Goal: Transaction & Acquisition: Purchase product/service

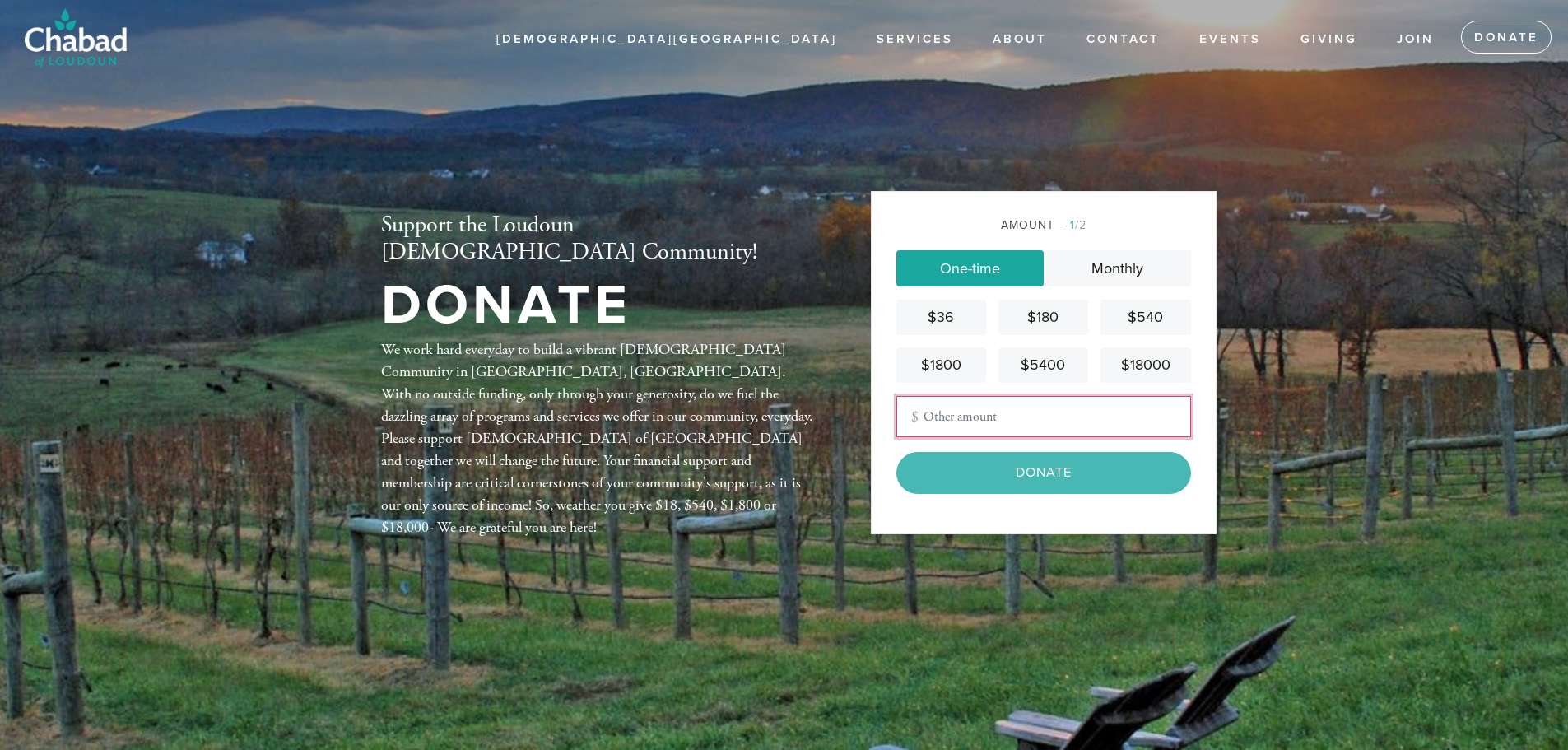
click at [995, 431] on input "Other Amount" at bounding box center [1044, 416] width 295 height 42
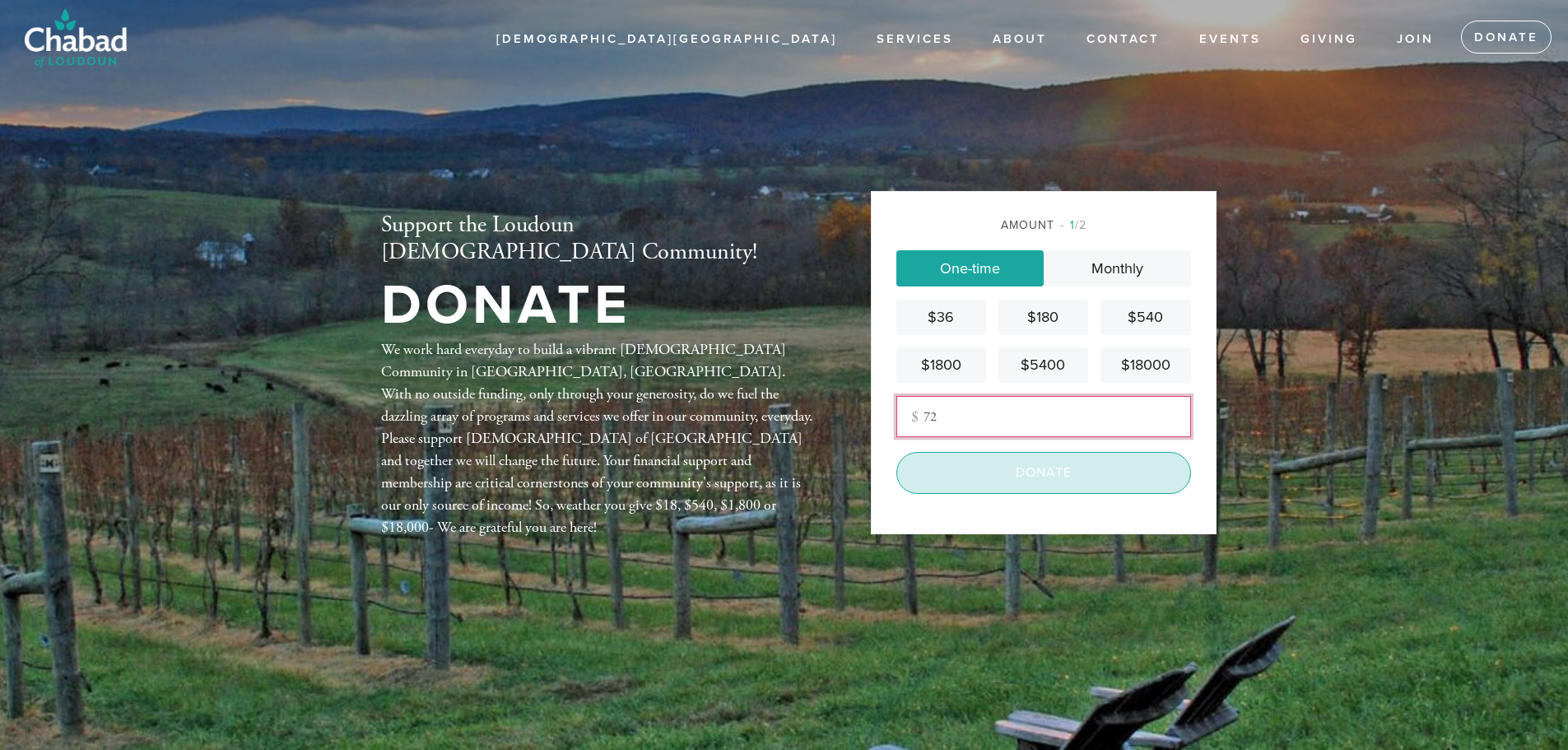
type input "72"
click at [1021, 480] on input "Donate" at bounding box center [1044, 473] width 295 height 42
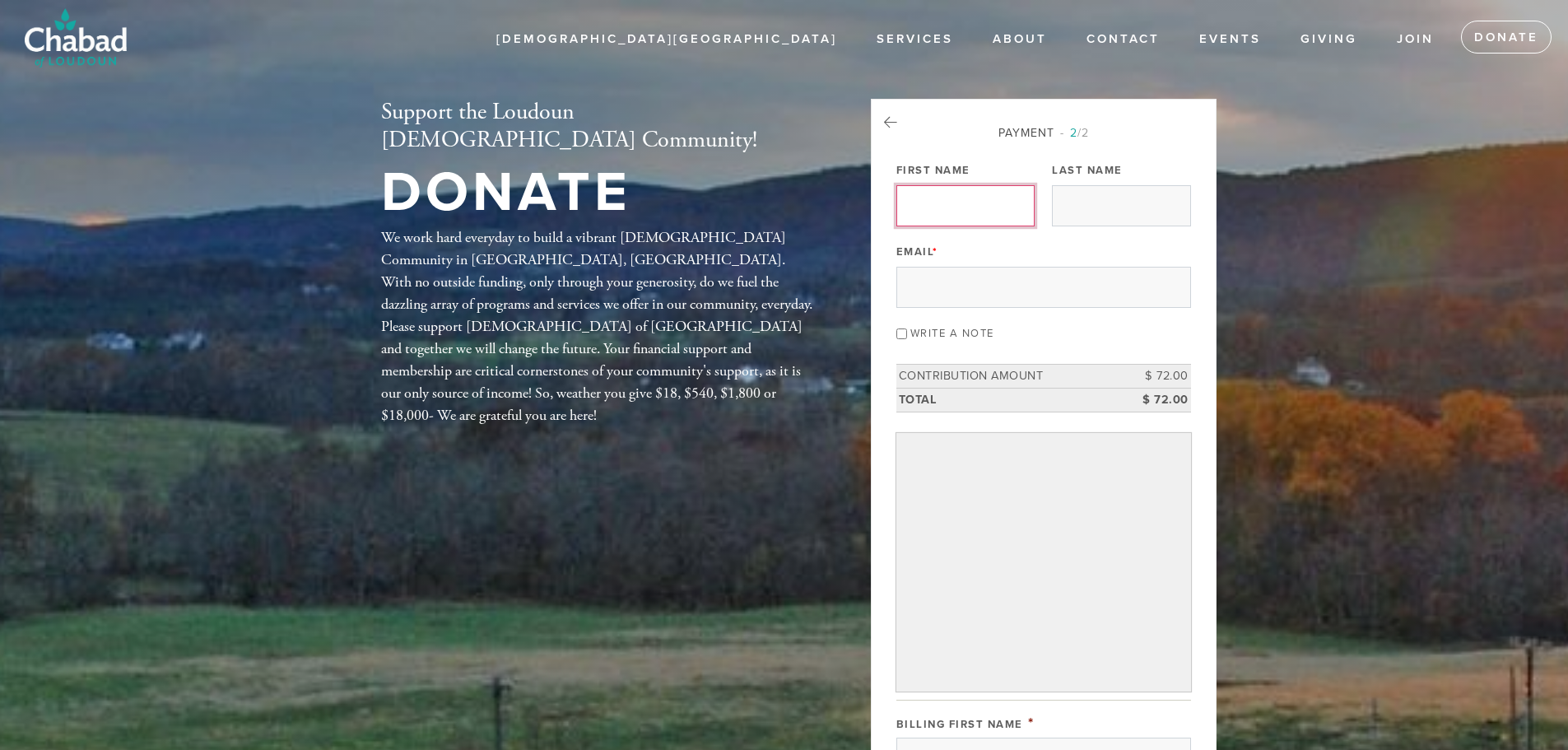
click at [969, 223] on input "First Name" at bounding box center [965, 206] width 139 height 42
type input "Shadlin"
type input "Tiffen"
type input "[EMAIL_ADDRESS][DOMAIN_NAME]"
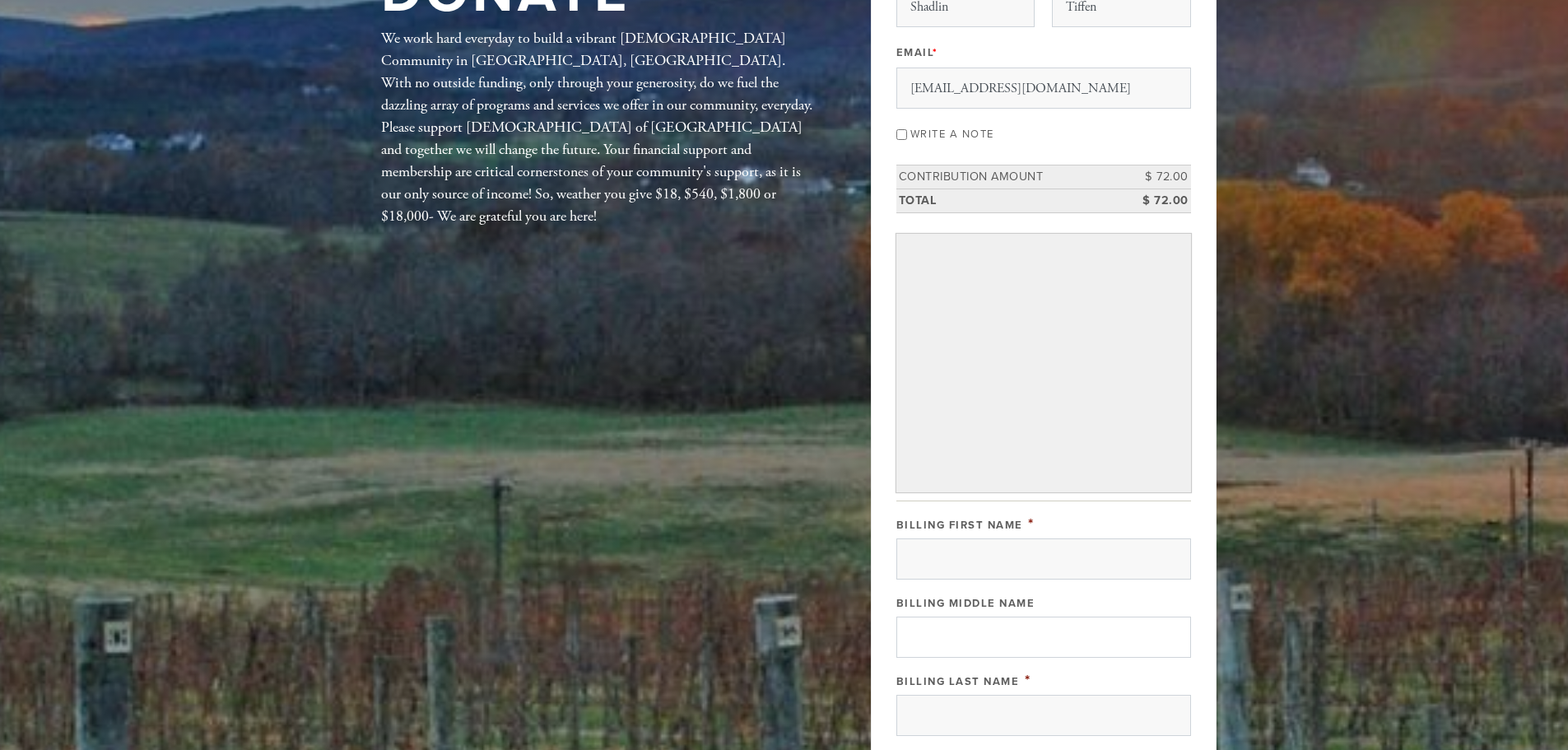
scroll to position [247, 0]
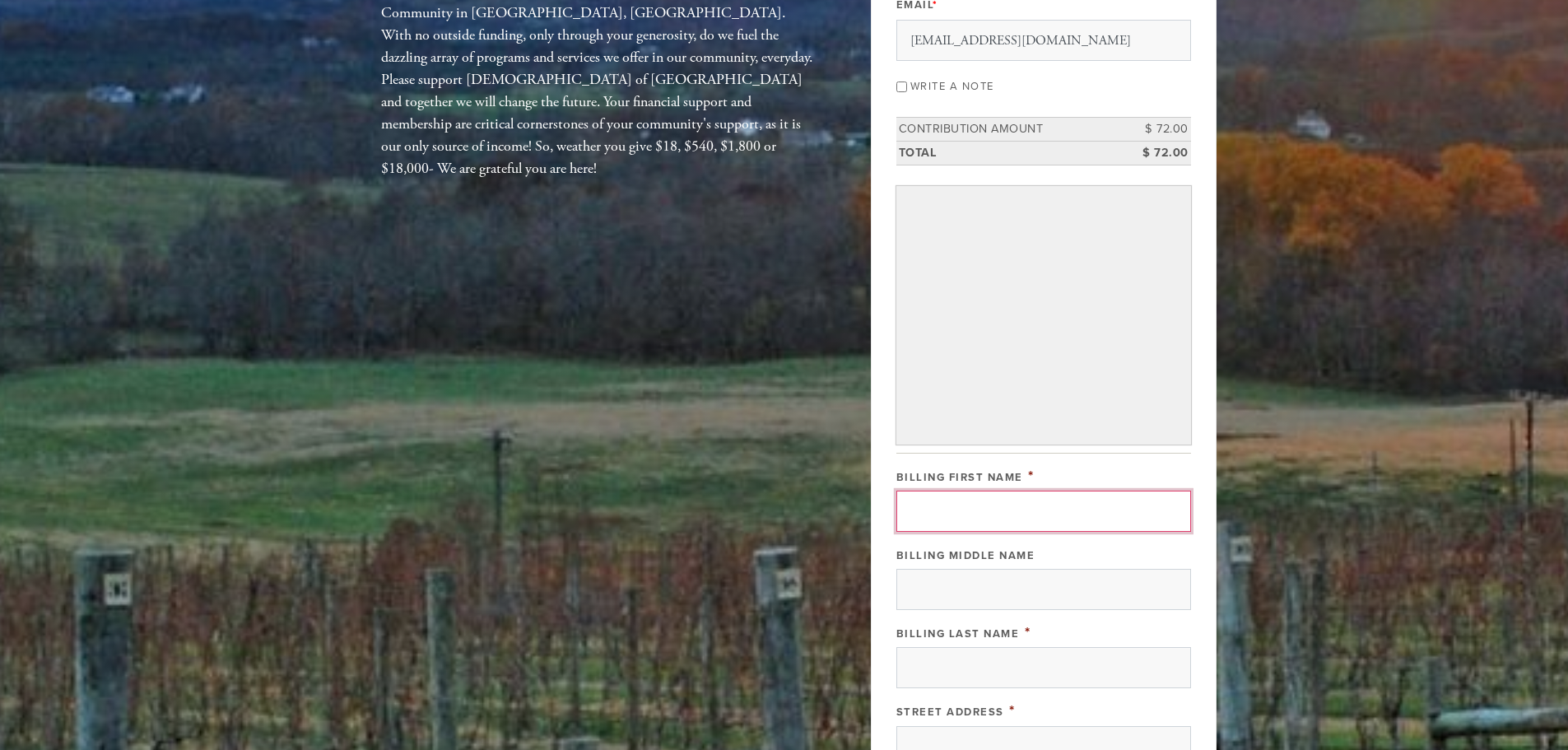
click at [989, 504] on input "Billing First Name" at bounding box center [1044, 511] width 295 height 42
type input "Shadlin"
type input "Tiffen"
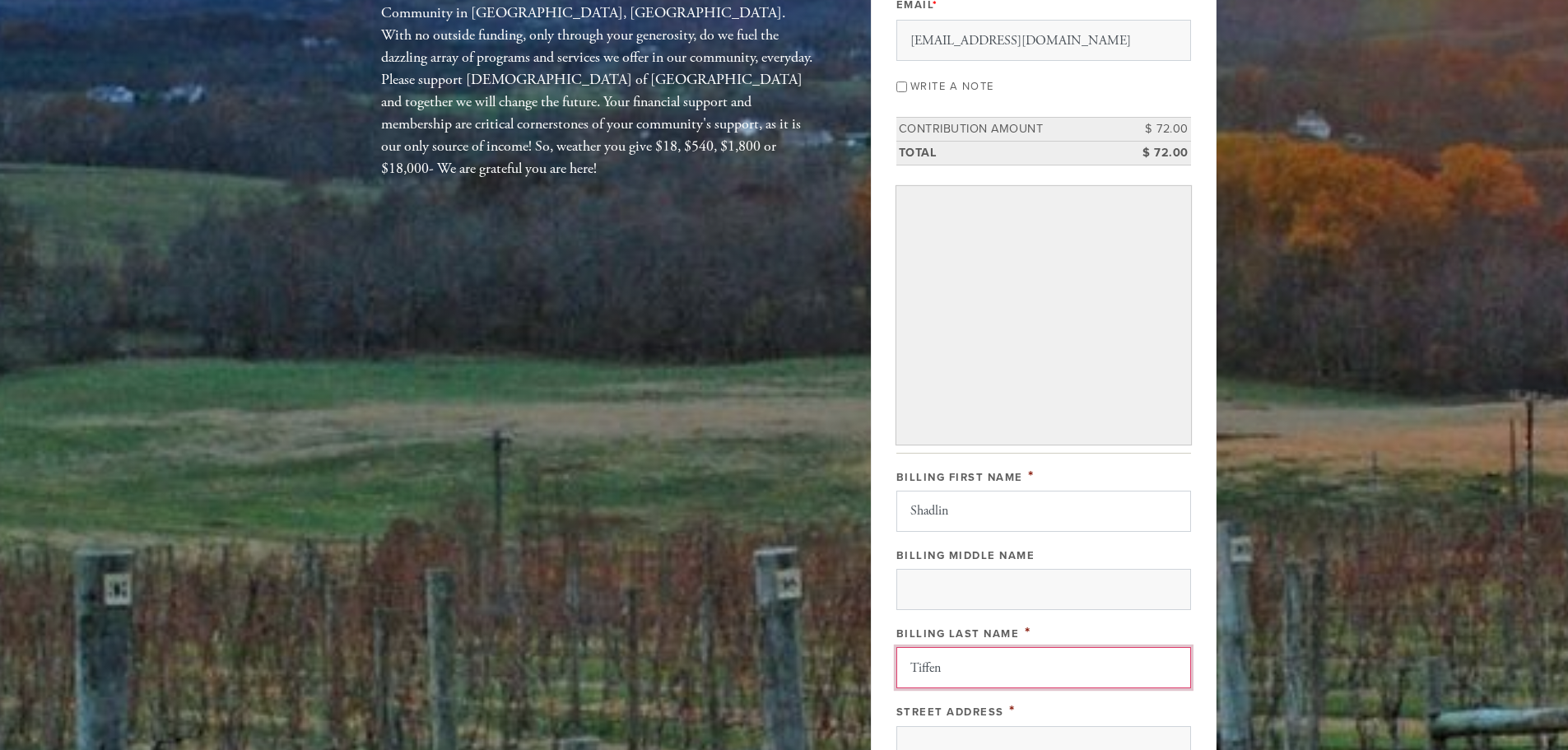
type input "[STREET_ADDRESS]"
type input "Aldie"
type input "VA"
type input "20105"
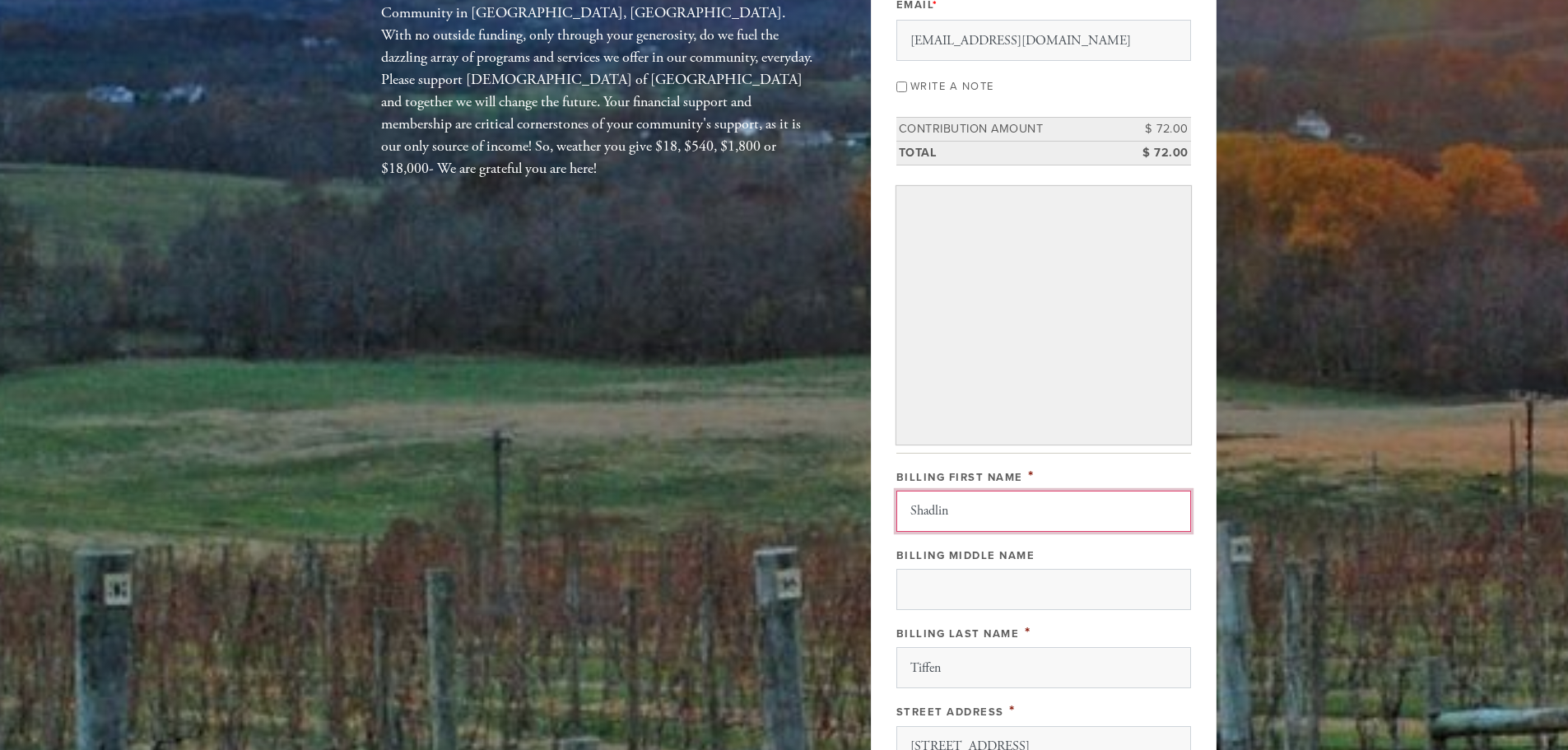
scroll to position [737, 0]
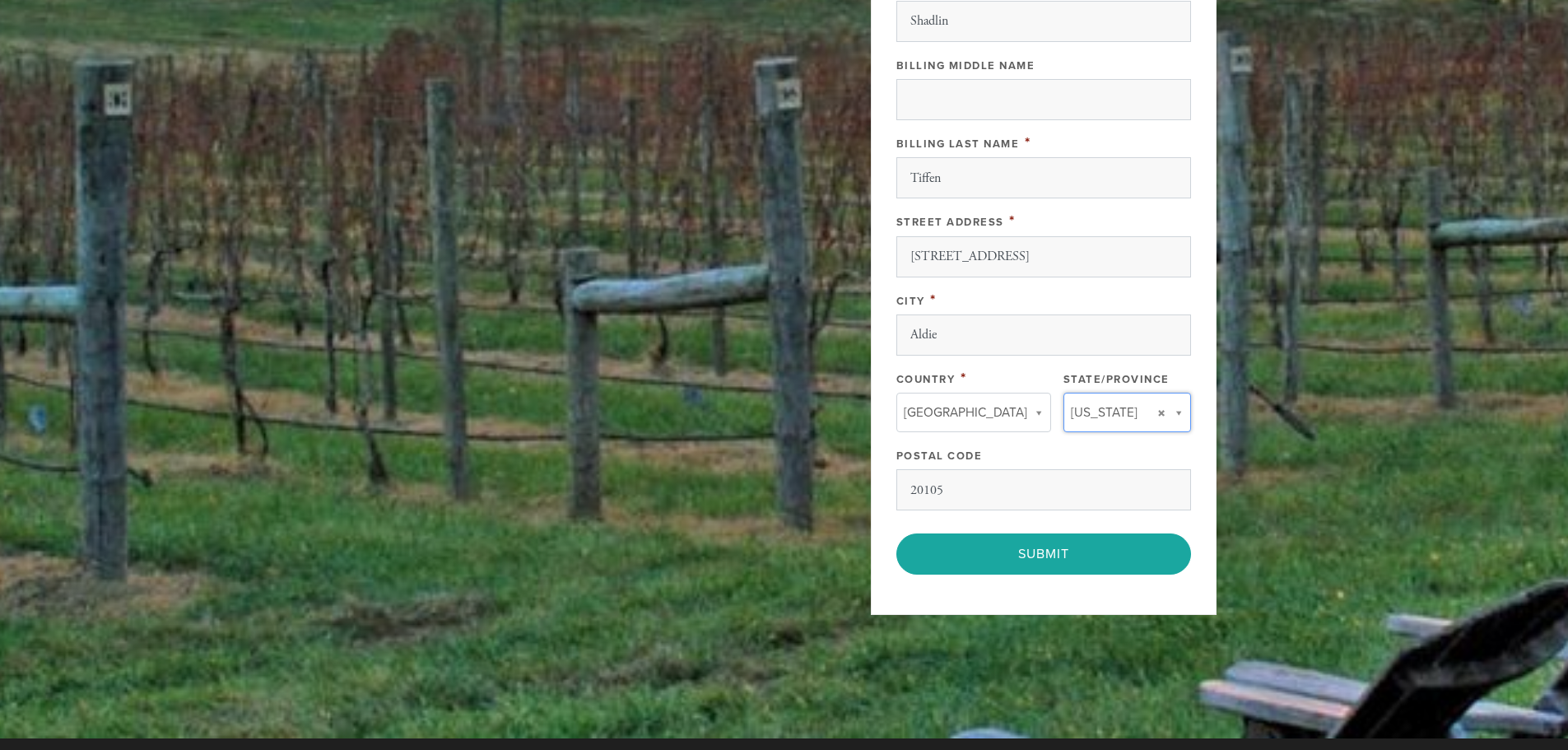
type input "VA"
type input "[GEOGRAPHIC_DATA]"
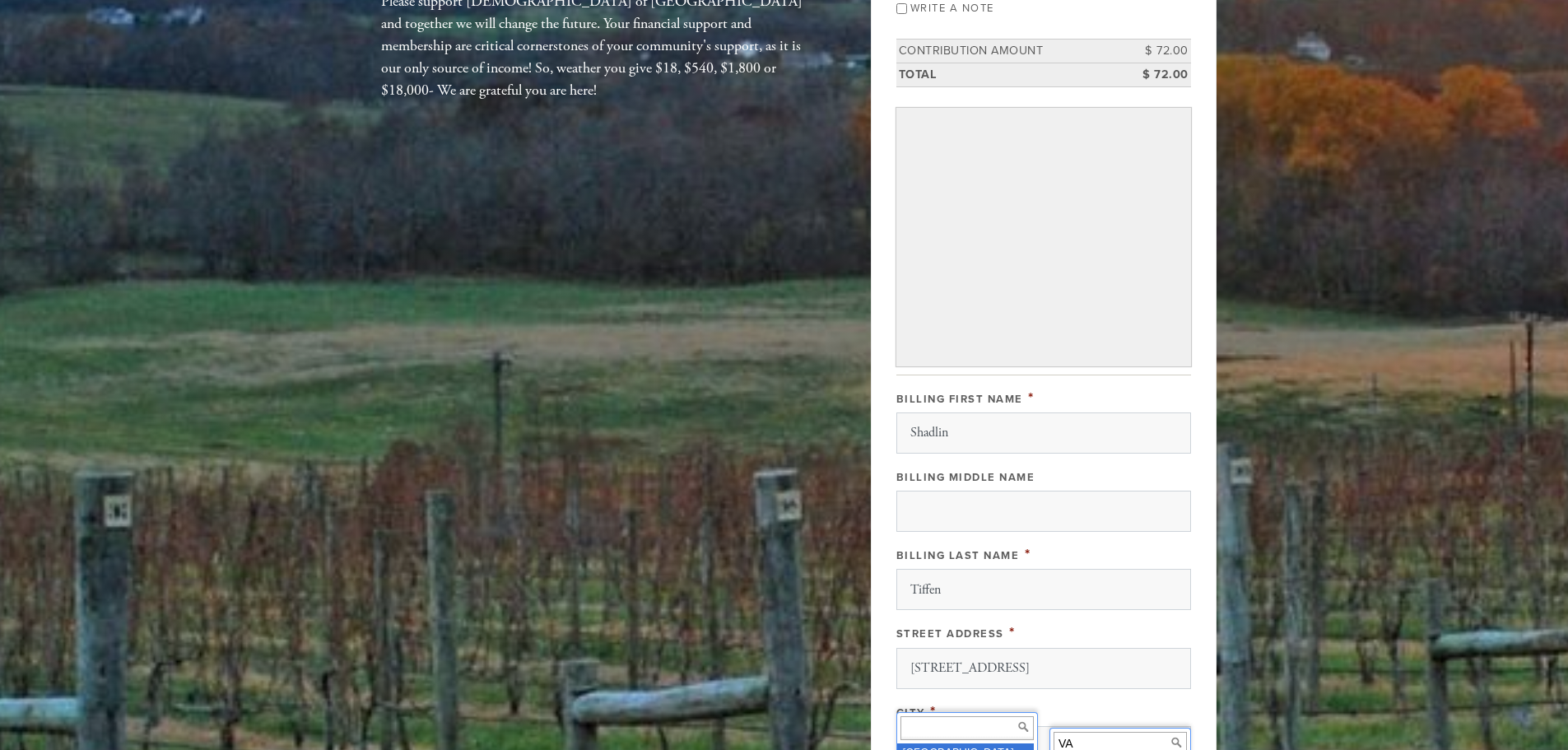
scroll to position [755, 0]
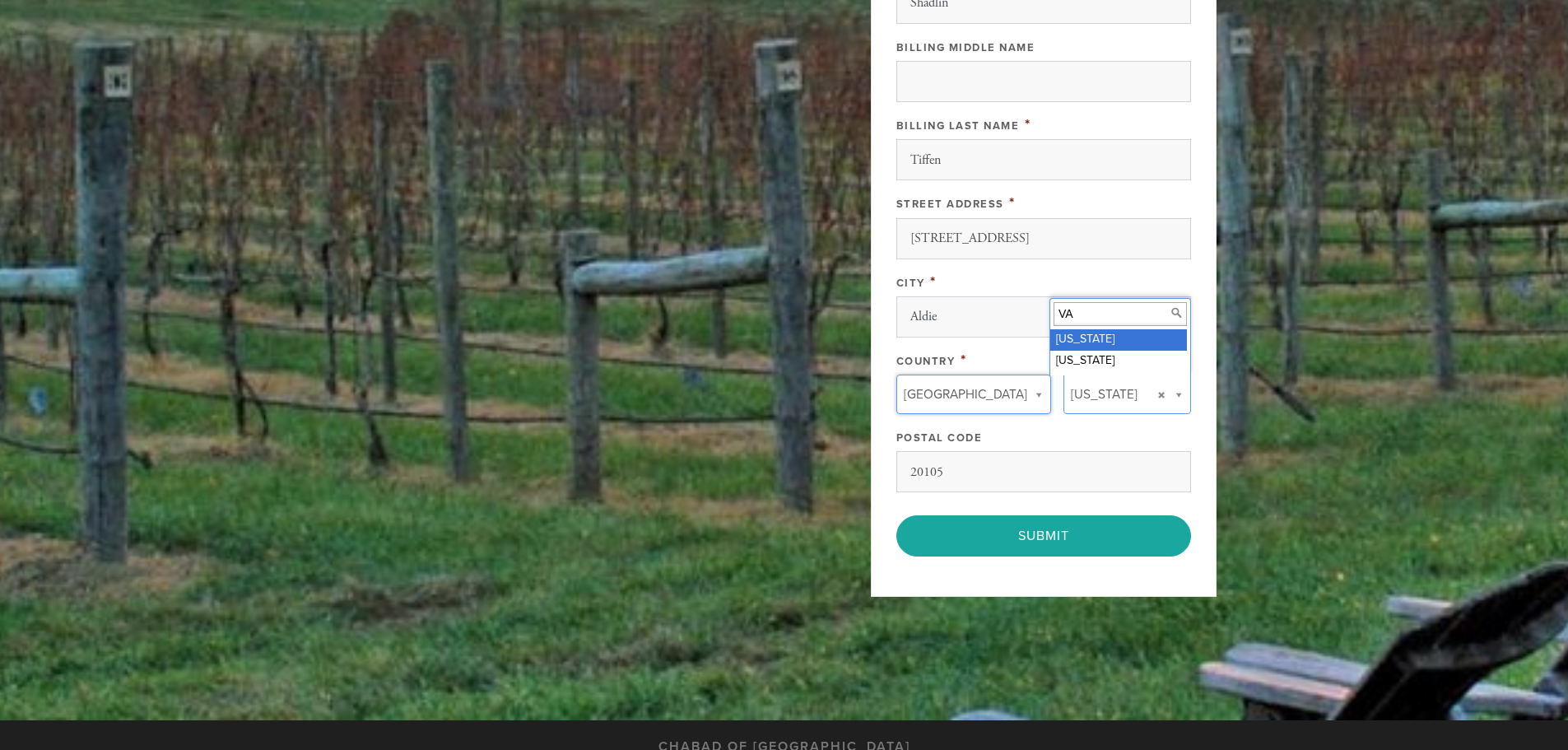
drag, startPoint x: 938, startPoint y: 584, endPoint x: 878, endPoint y: 580, distance: 60.1
click at [978, 156] on input "Tiffen" at bounding box center [1044, 160] width 295 height 42
type input "Motarassed"
click at [1134, 234] on input "[STREET_ADDRESS]" at bounding box center [1044, 239] width 295 height 42
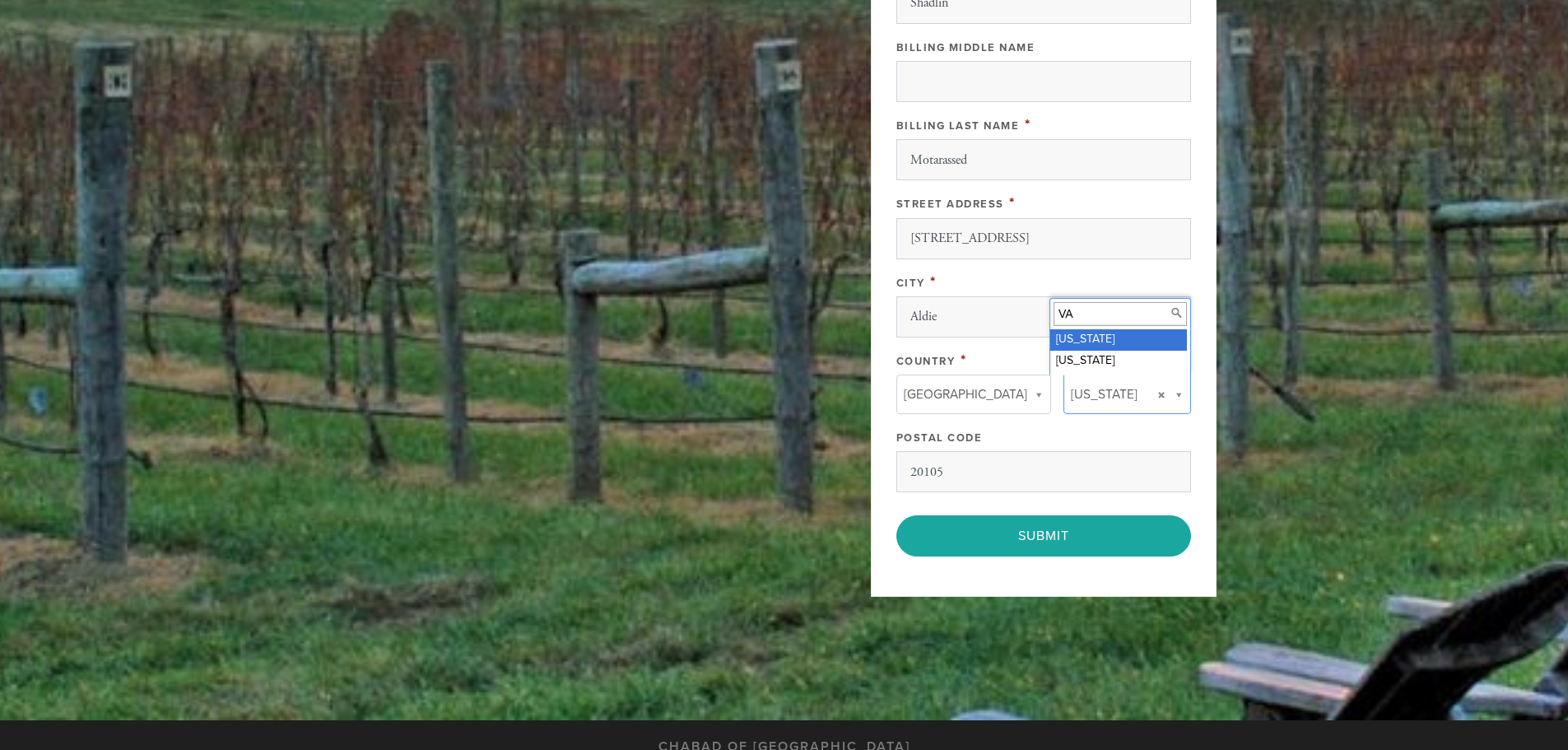
click at [1106, 321] on input "VA" at bounding box center [1119, 314] width 133 height 24
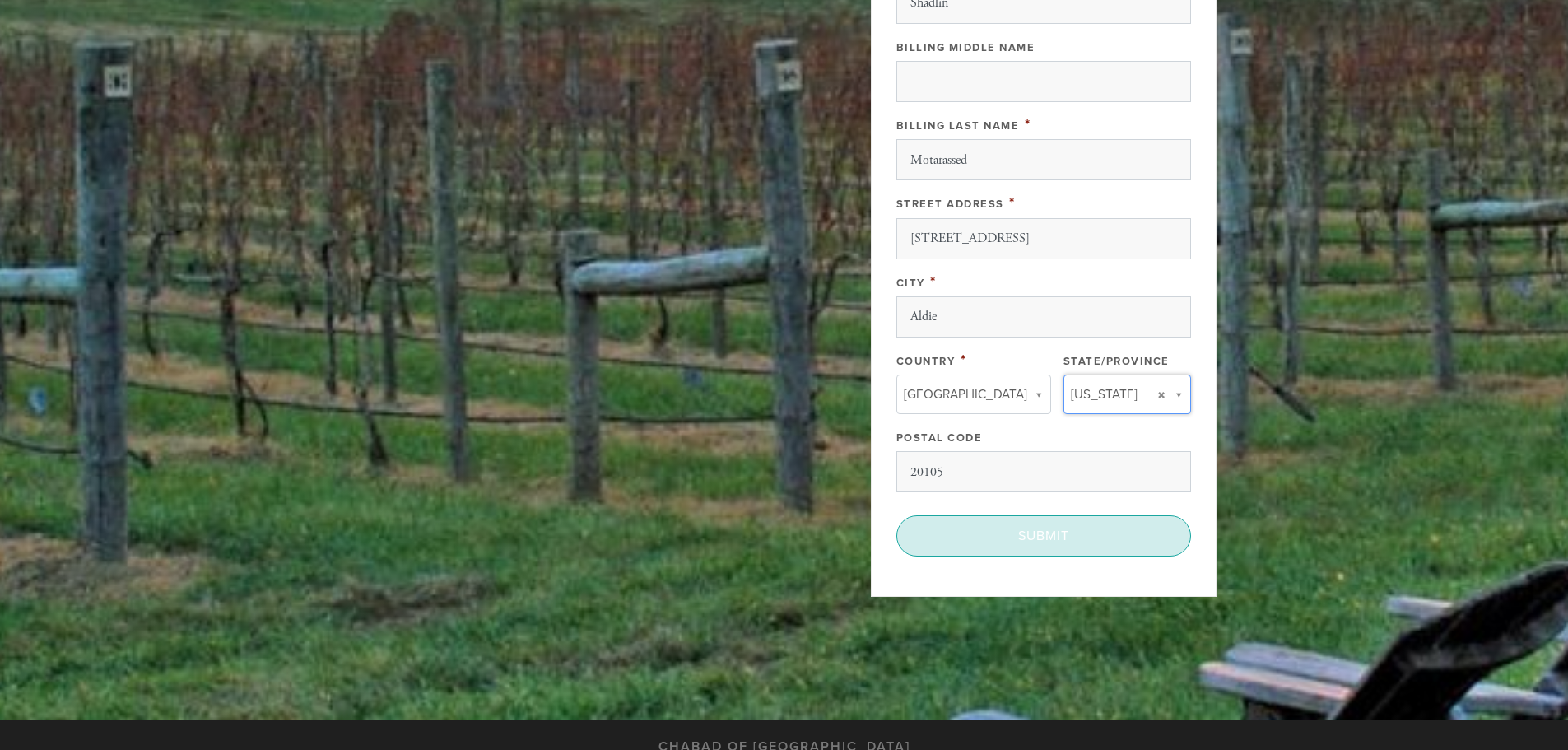
click at [1030, 542] on input "Submit" at bounding box center [1044, 536] width 295 height 42
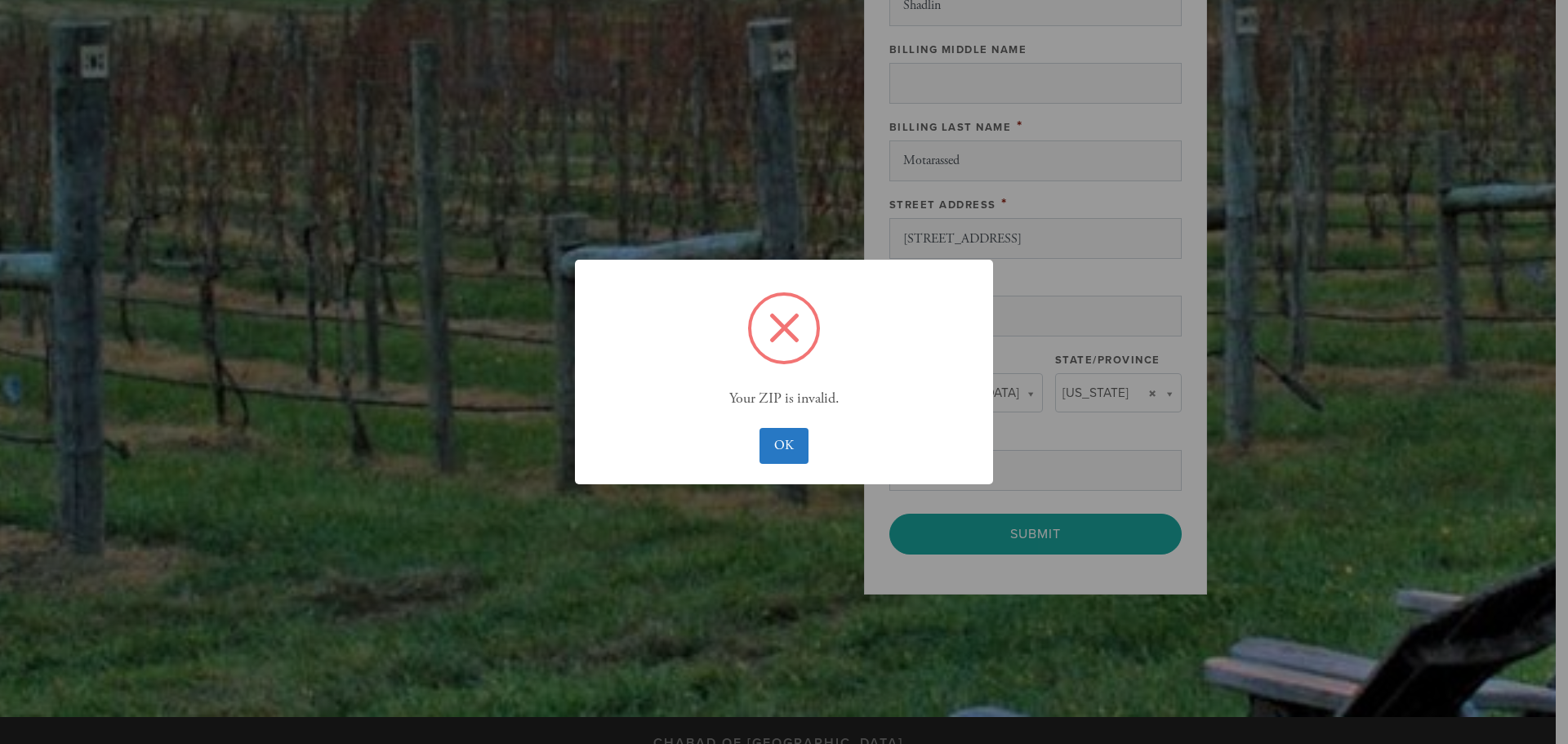
scroll to position [799, 0]
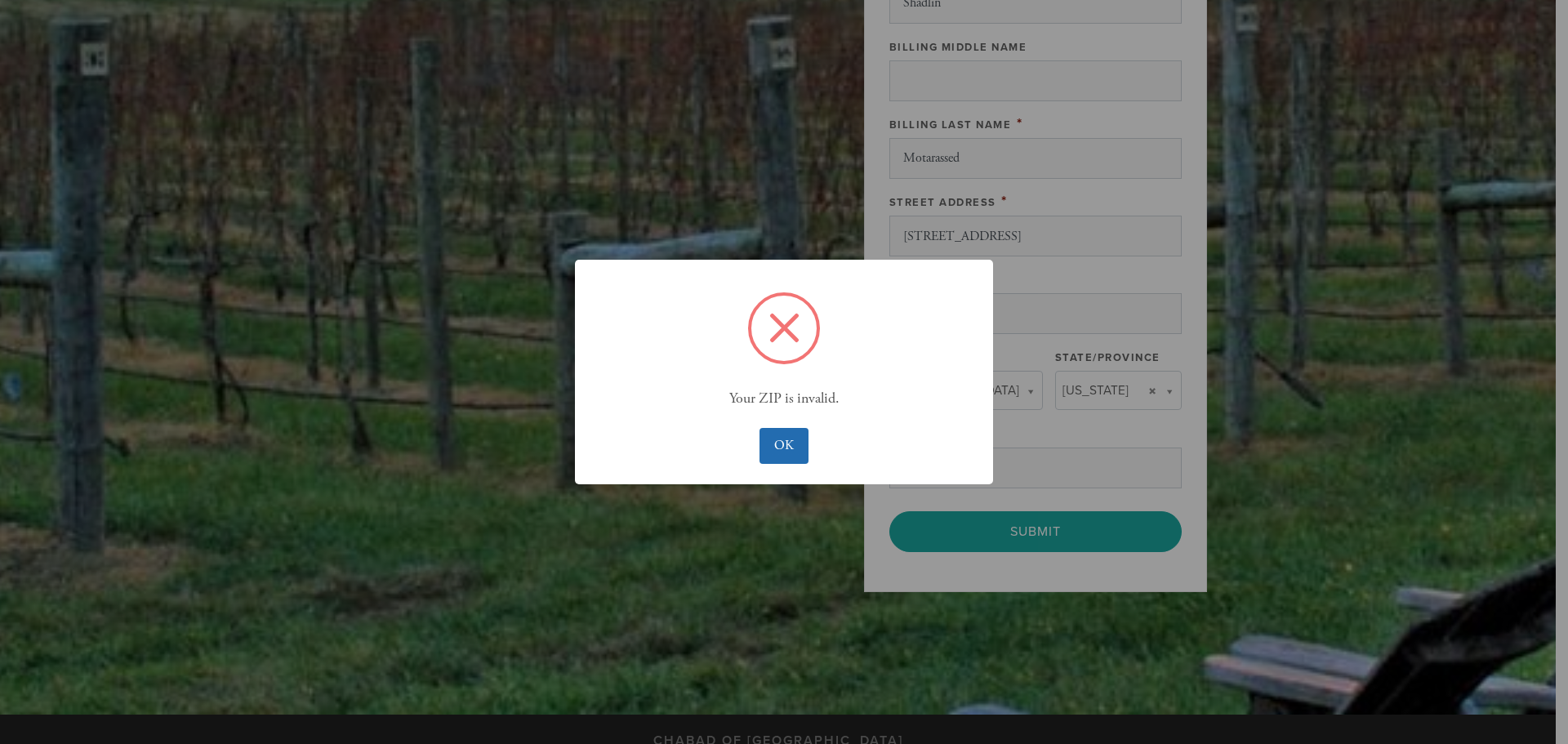
click at [786, 443] on button "OK" at bounding box center [783, 445] width 48 height 36
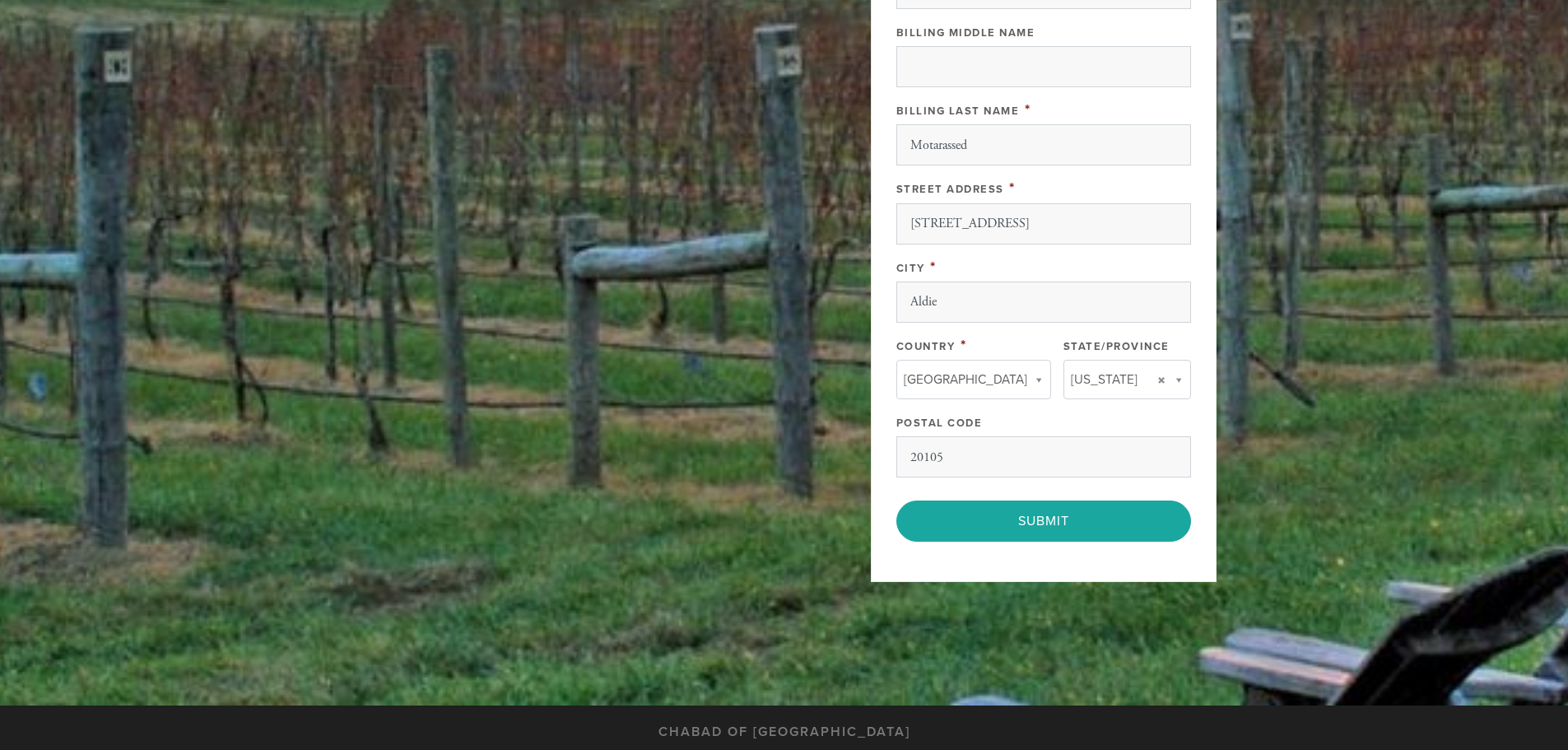
scroll to position [865, 0]
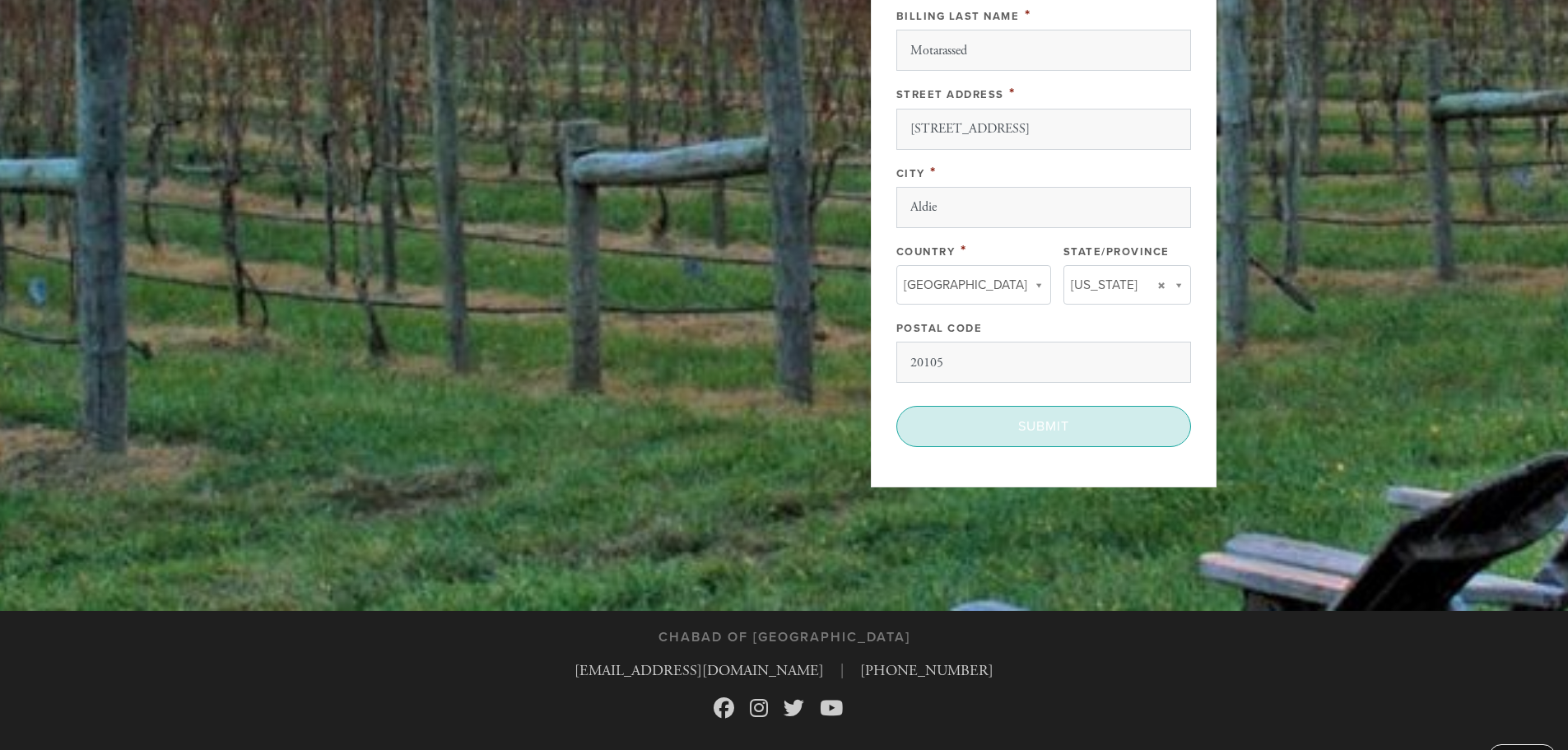
click at [1071, 426] on input "Submit" at bounding box center [1044, 427] width 295 height 42
